Goal: Task Accomplishment & Management: Use online tool/utility

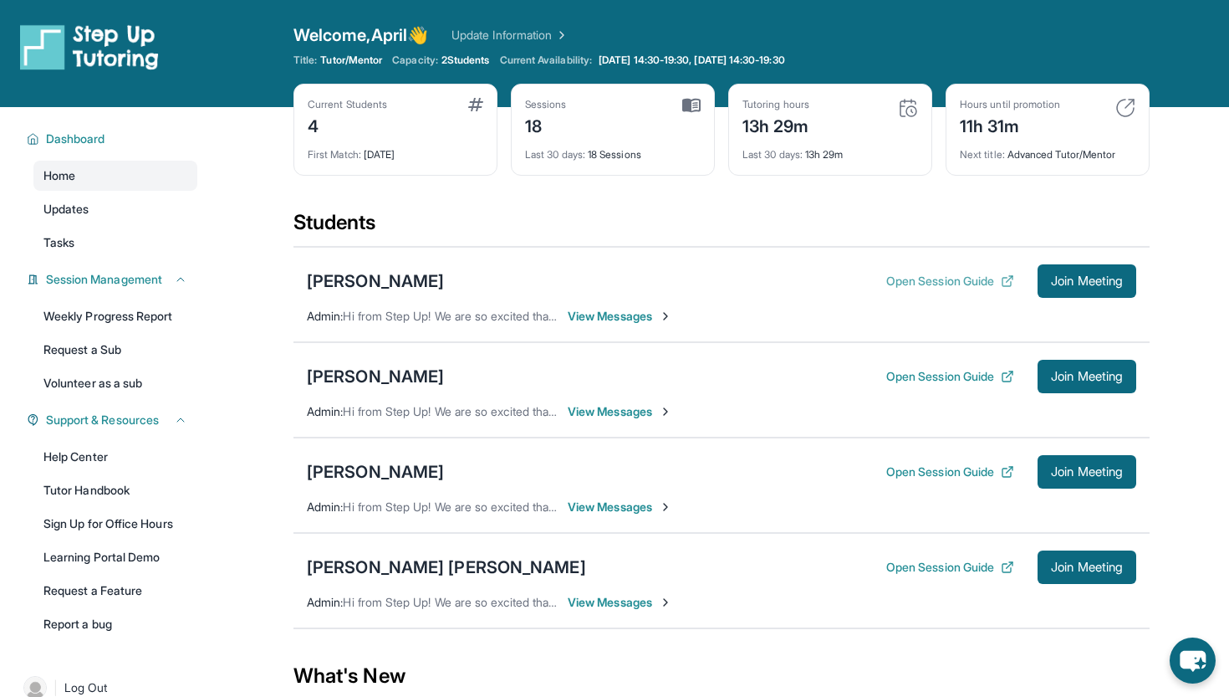
click at [932, 282] on button "Open Session Guide" at bounding box center [950, 281] width 128 height 17
click at [402, 283] on div "[PERSON_NAME]" at bounding box center [375, 280] width 137 height 23
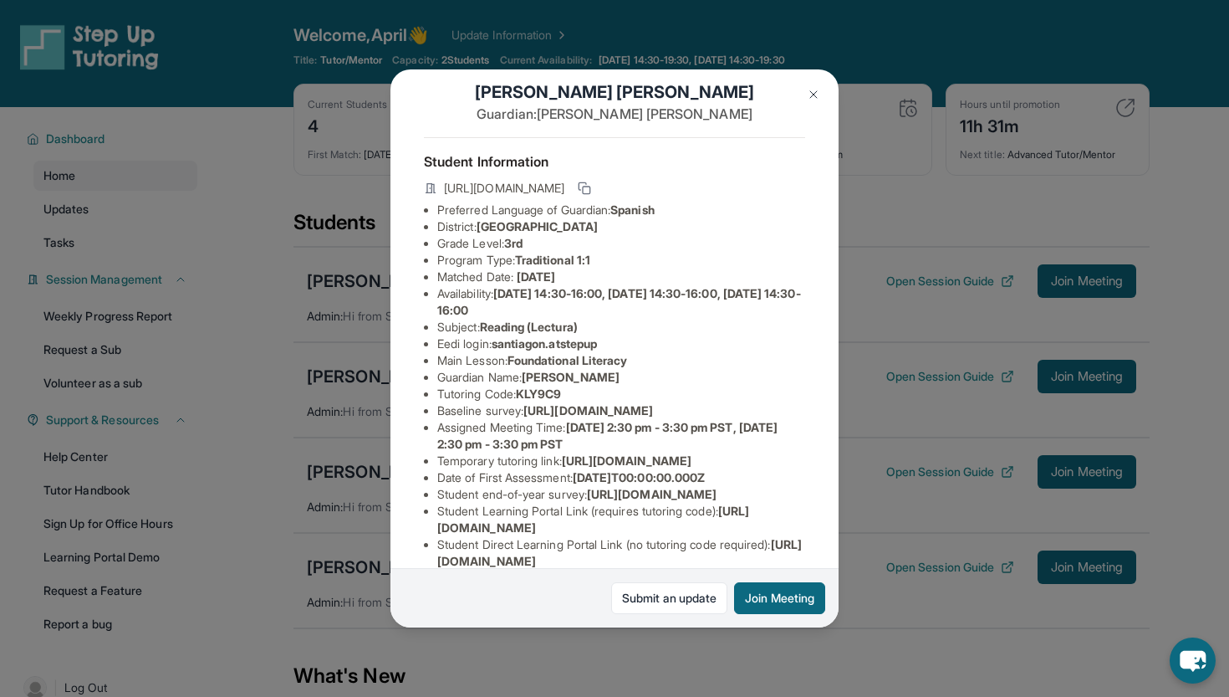
scroll to position [11, 0]
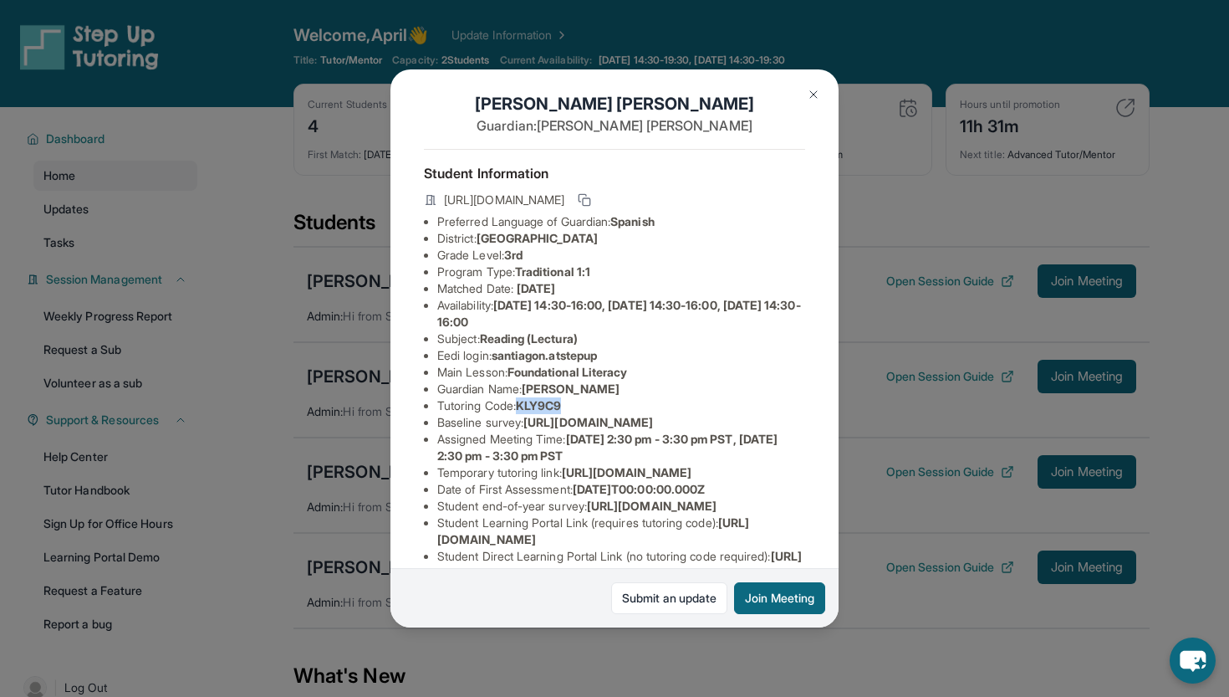
drag, startPoint x: 577, startPoint y: 405, endPoint x: 526, endPoint y: 406, distance: 51.0
click at [526, 406] on li "Tutoring Code : KLY9C9" at bounding box center [621, 405] width 368 height 17
copy span "KLY9C9"
click at [811, 89] on img at bounding box center [813, 94] width 13 height 13
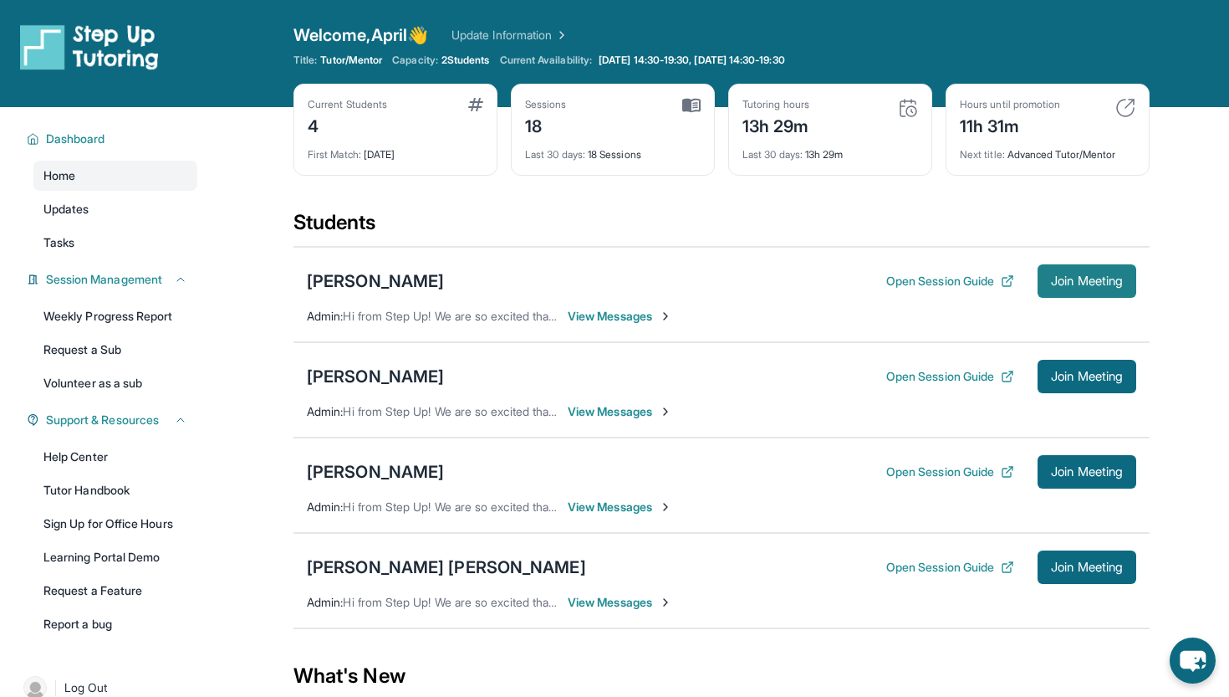
click at [1106, 277] on span "Join Meeting" at bounding box center [1087, 281] width 72 height 10
click at [1080, 285] on span "Join Meeting" at bounding box center [1087, 281] width 72 height 10
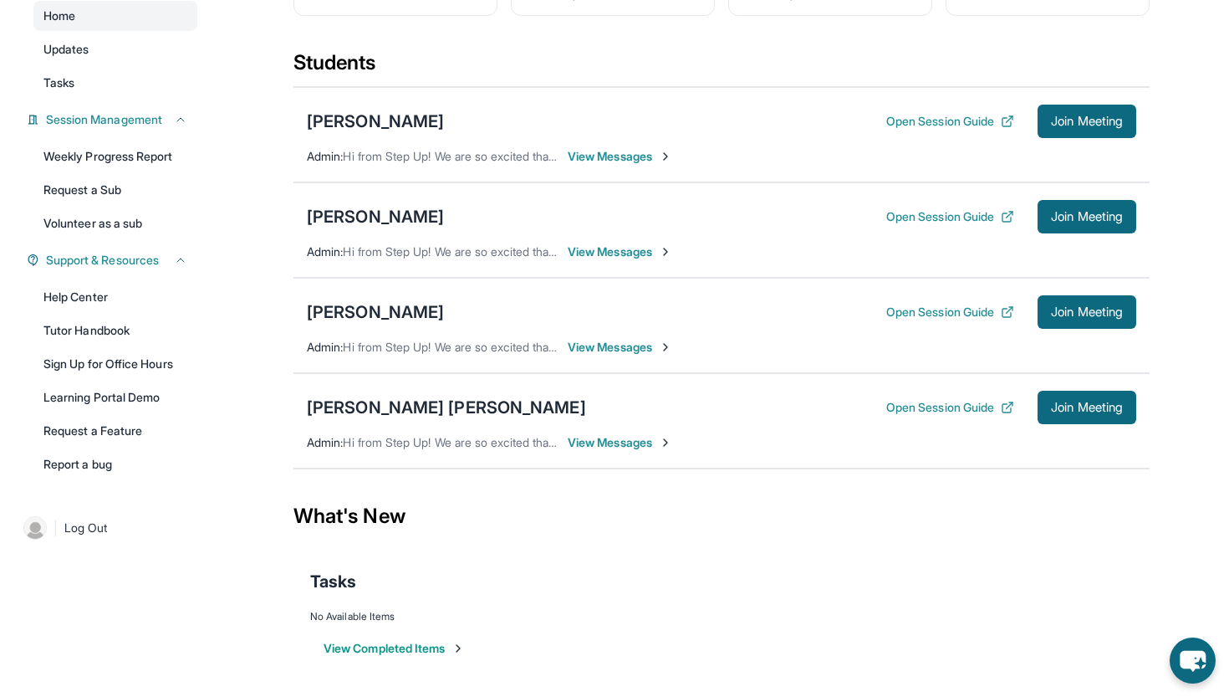
scroll to position [0, 0]
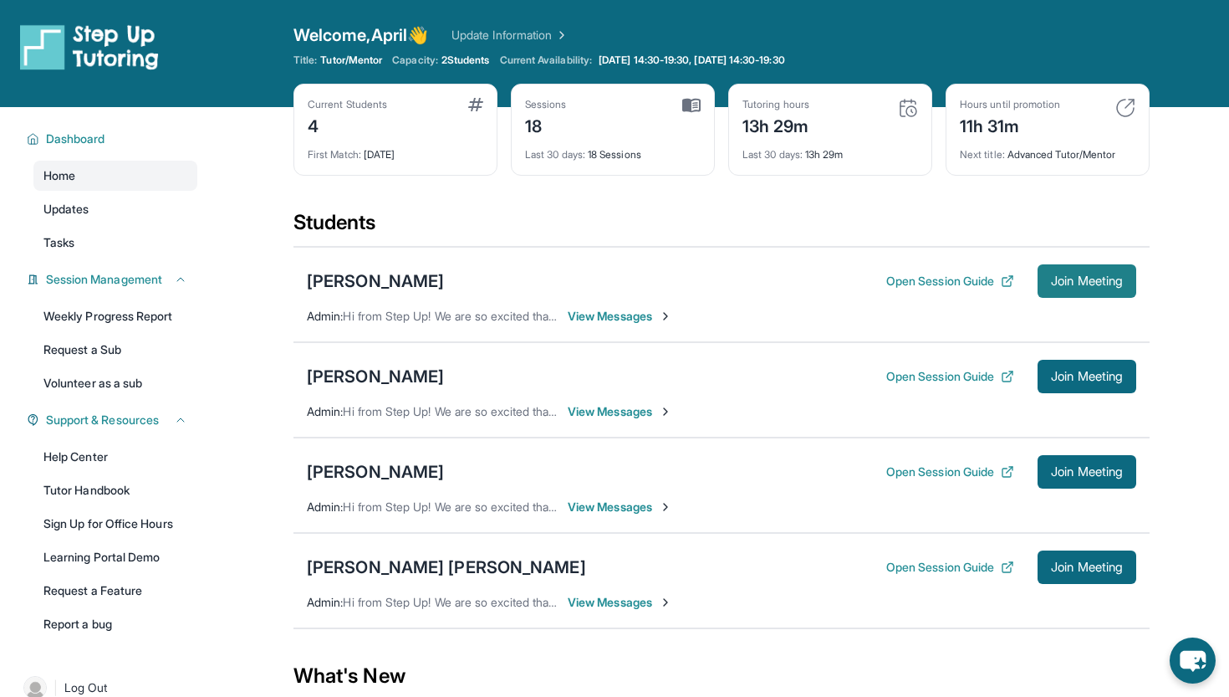
click at [1054, 278] on span "Join Meeting" at bounding box center [1087, 281] width 72 height 10
click at [1092, 284] on span "Join Meeting" at bounding box center [1087, 281] width 72 height 10
